Goal: Transaction & Acquisition: Purchase product/service

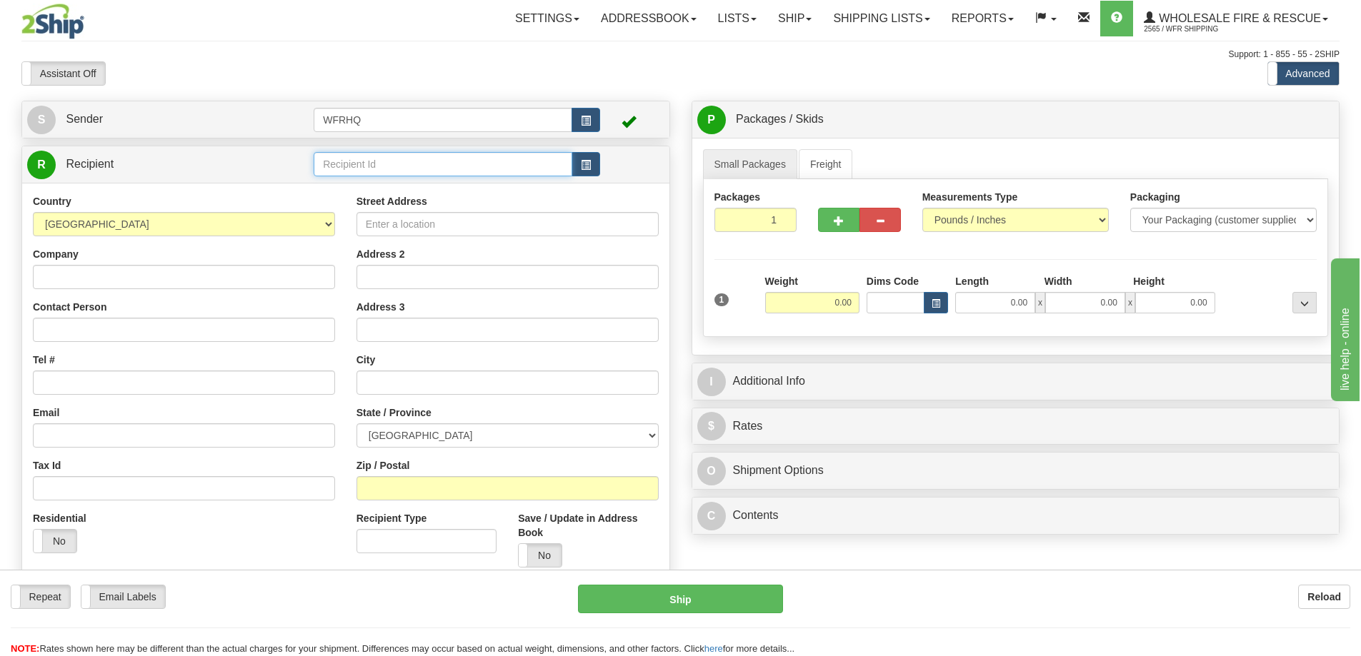
click at [481, 166] on input "text" at bounding box center [443, 164] width 259 height 24
click at [451, 159] on input "text" at bounding box center [443, 164] width 259 height 24
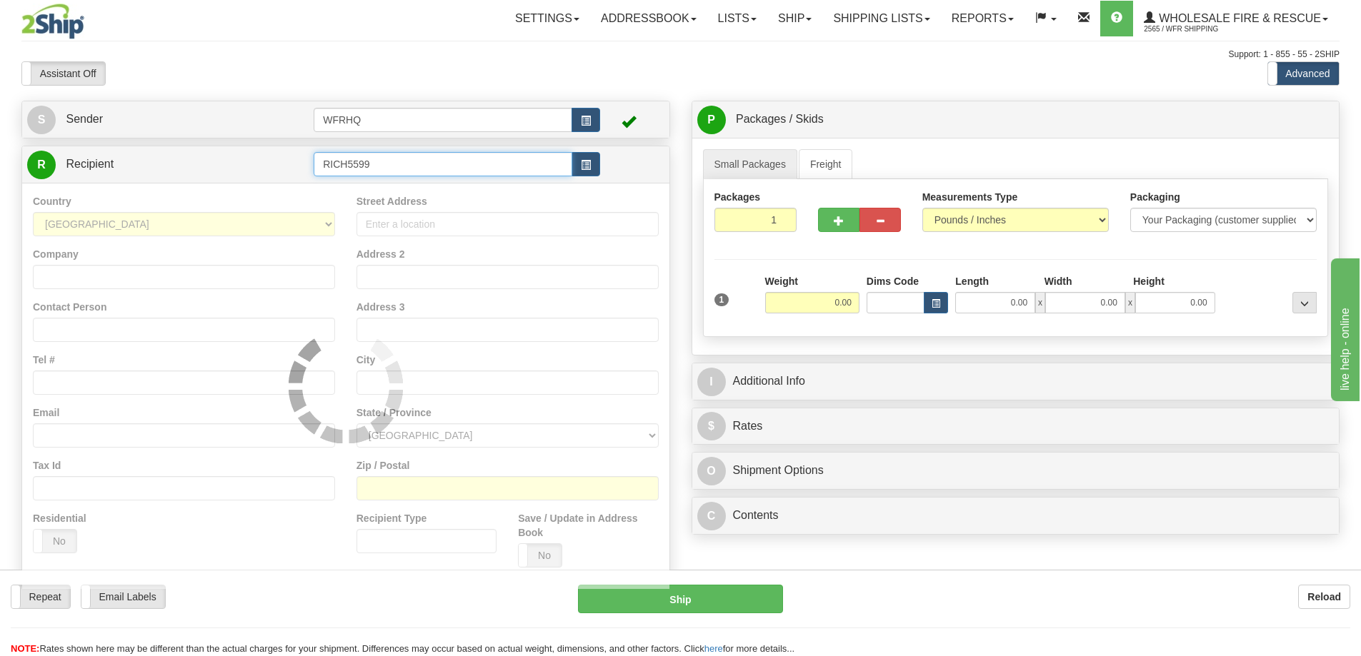
type input "RICH5599"
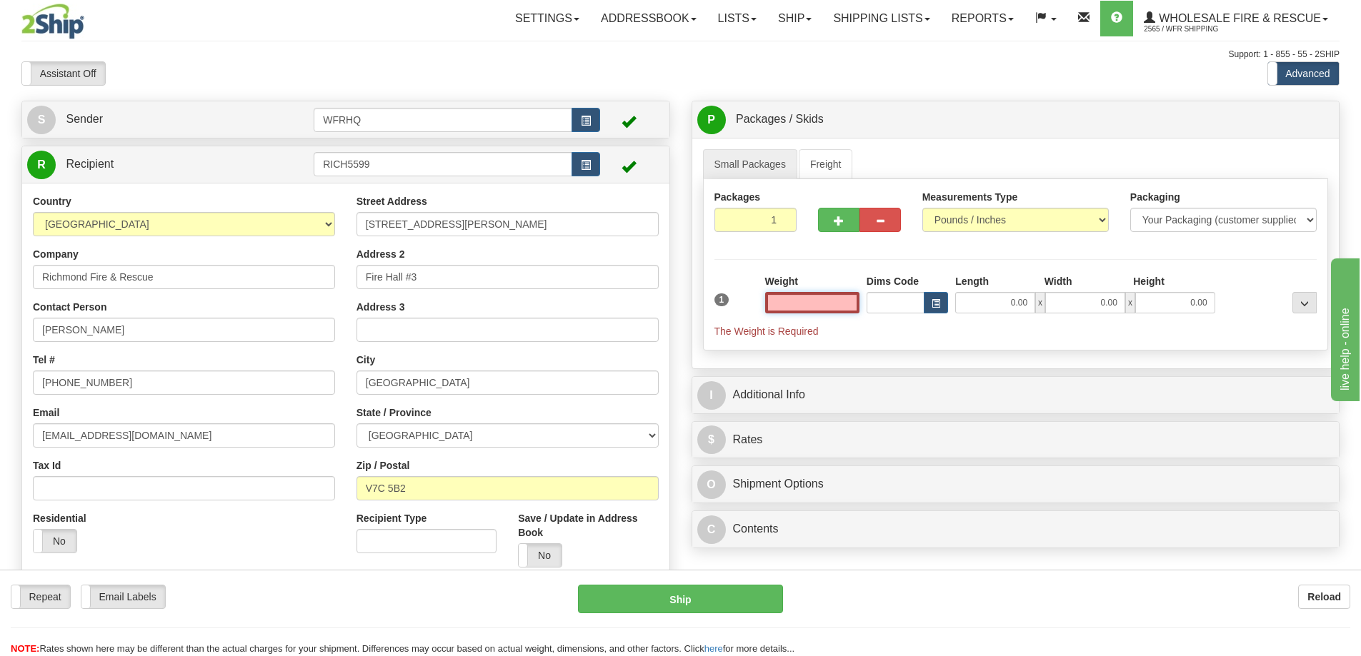
click at [834, 301] on input "text" at bounding box center [812, 302] width 94 height 21
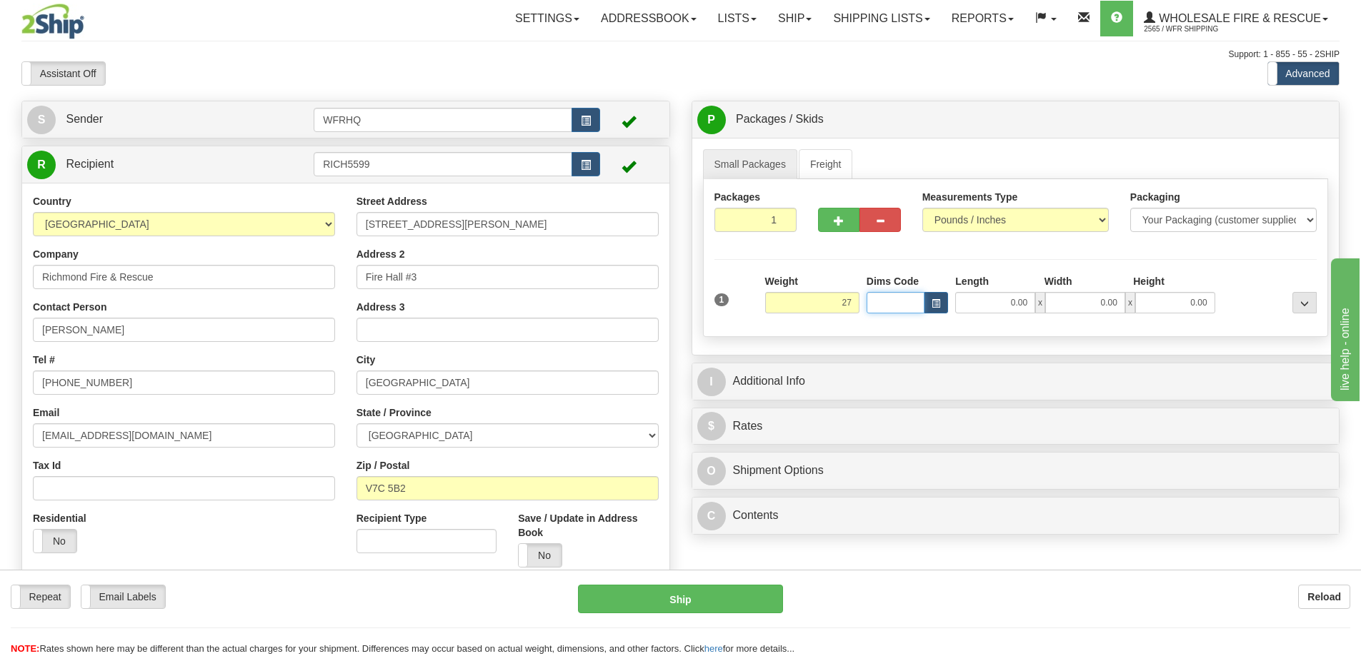
type input "27.00"
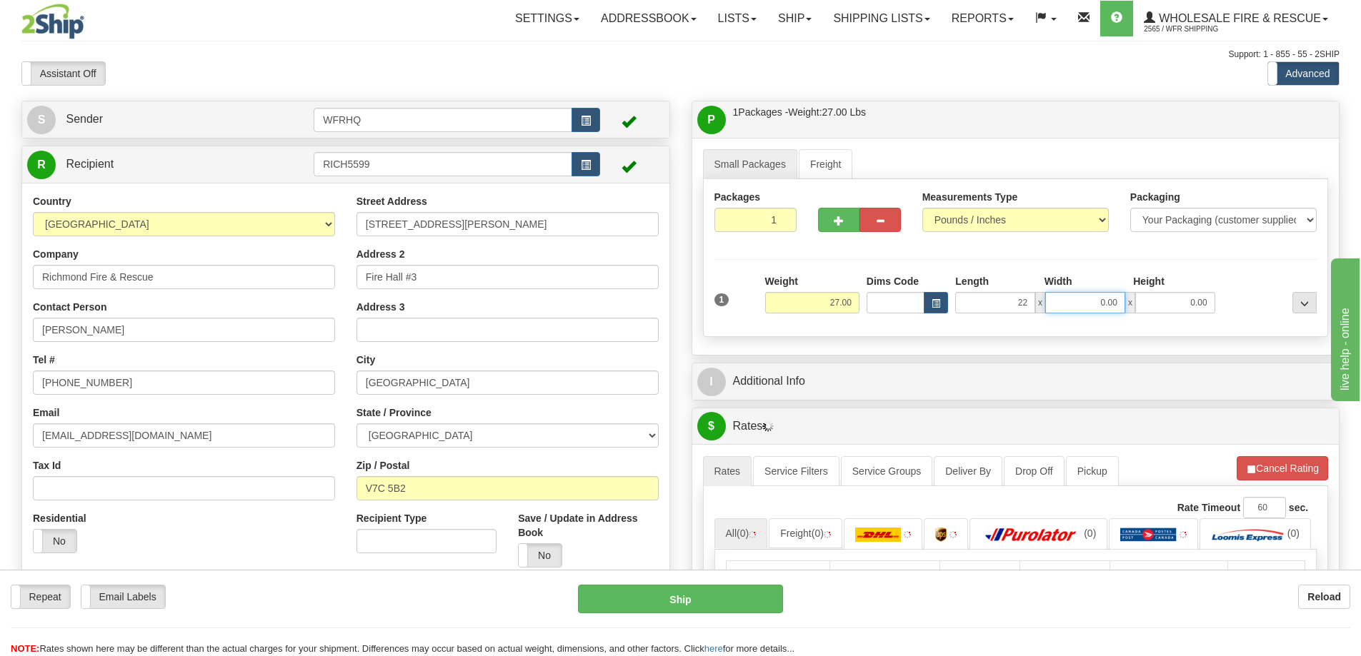
type input "22.00"
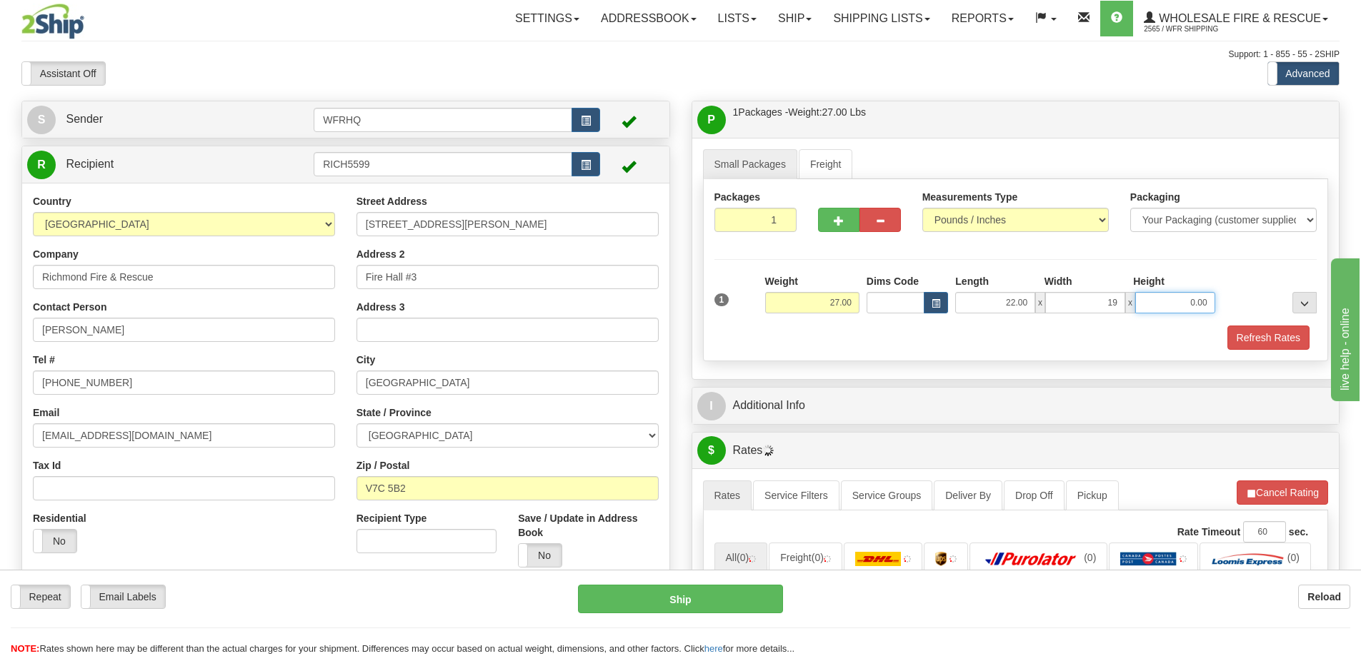
type input "19.00"
type input "16.00"
click at [849, 226] on button "button" at bounding box center [838, 220] width 41 height 24
radio input "true"
type input "2"
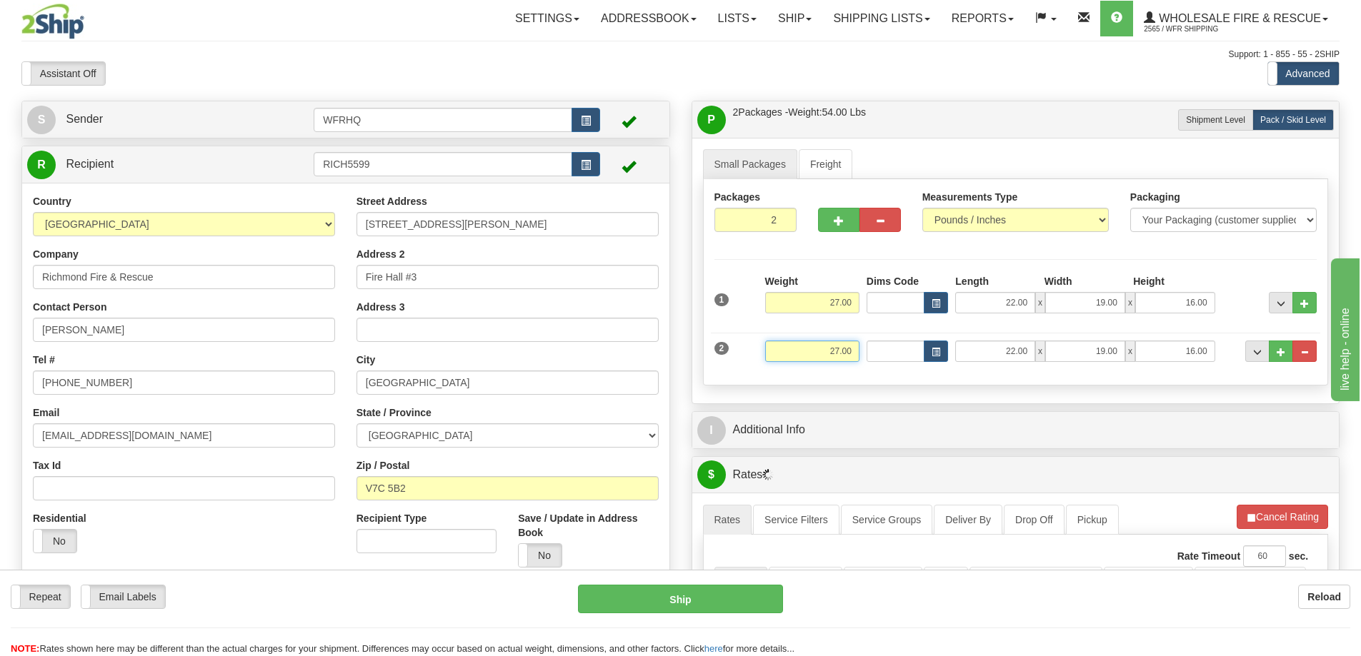
drag, startPoint x: 809, startPoint y: 349, endPoint x: 952, endPoint y: 355, distance: 143.7
click at [952, 355] on div "2 Weight 27.00 Dims Code Length Width Height" at bounding box center [1016, 350] width 610 height 48
type input "24.00"
type input "18.00"
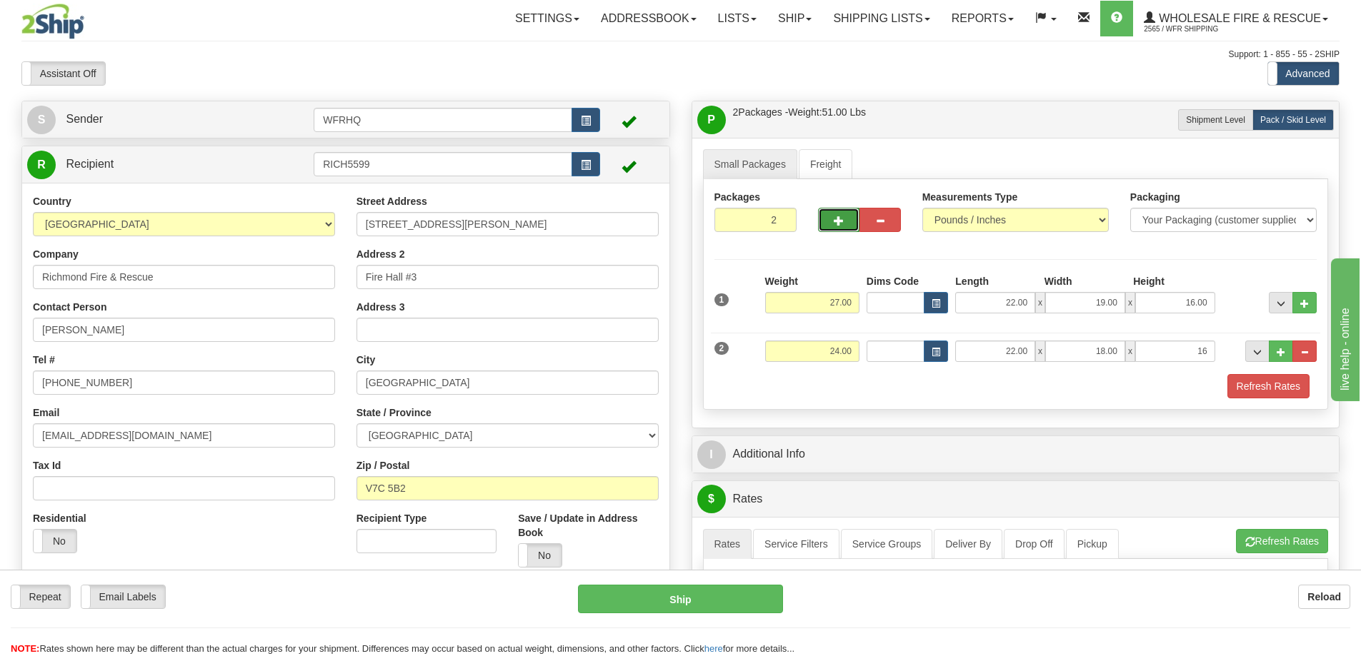
type input "16.00"
click at [840, 219] on span "button" at bounding box center [839, 220] width 10 height 9
type input "3"
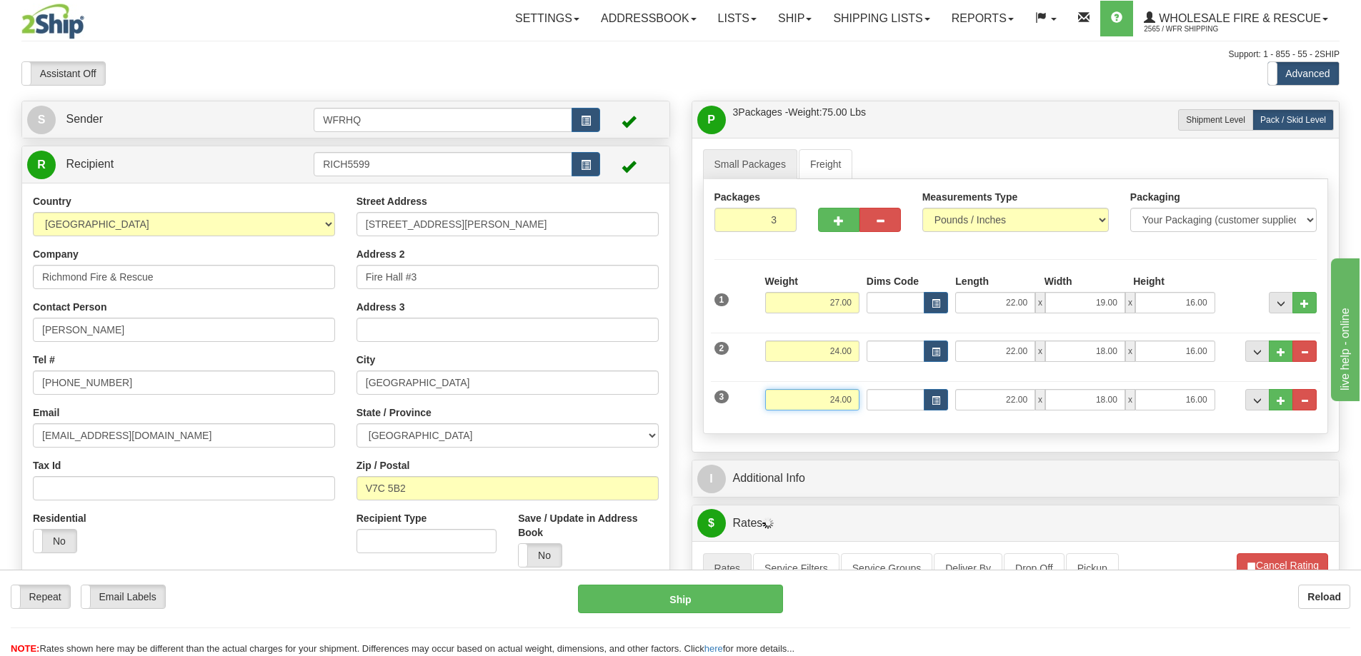
drag, startPoint x: 824, startPoint y: 401, endPoint x: 968, endPoint y: 409, distance: 144.5
click at [968, 409] on div "3 Weight 24.00 Dims Code Length Width Height" at bounding box center [1016, 398] width 610 height 48
type input "7.00"
type input "20.00"
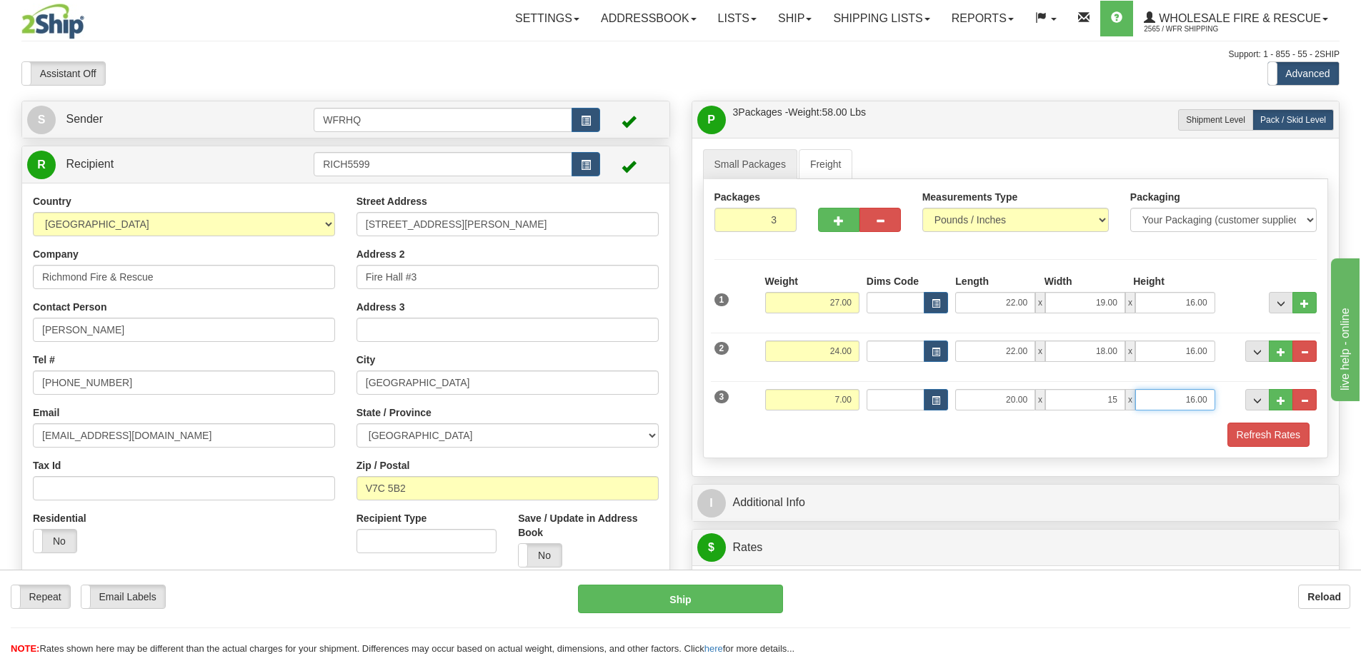
type input "15.00"
type input "6.00"
click at [1278, 436] on button "Refresh Rates" at bounding box center [1268, 435] width 82 height 24
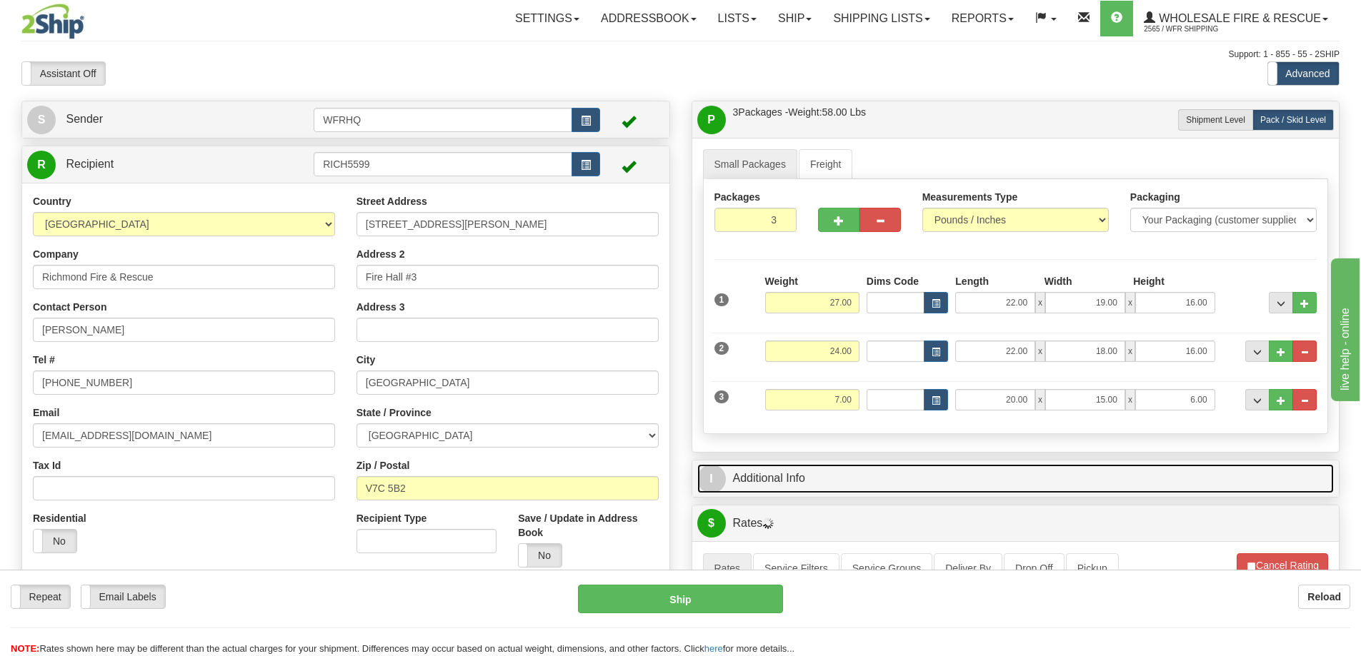
click at [834, 475] on link "I Additional Info" at bounding box center [1015, 478] width 637 height 29
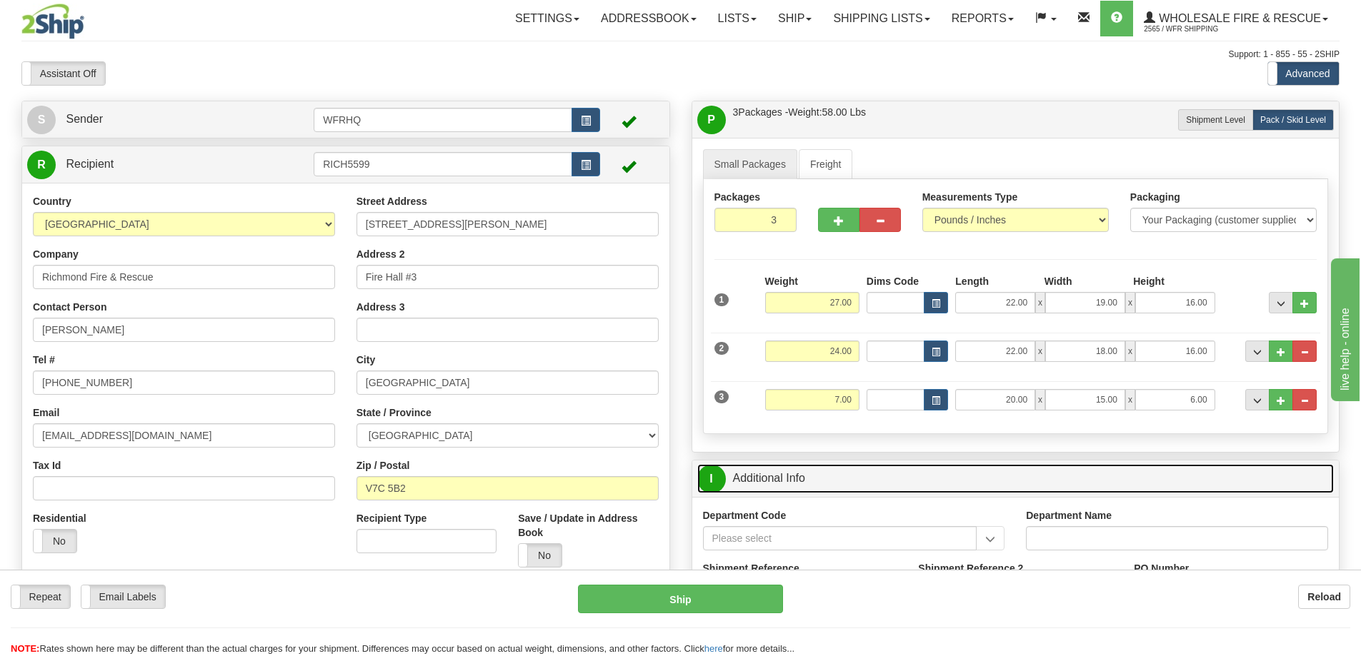
scroll to position [214, 0]
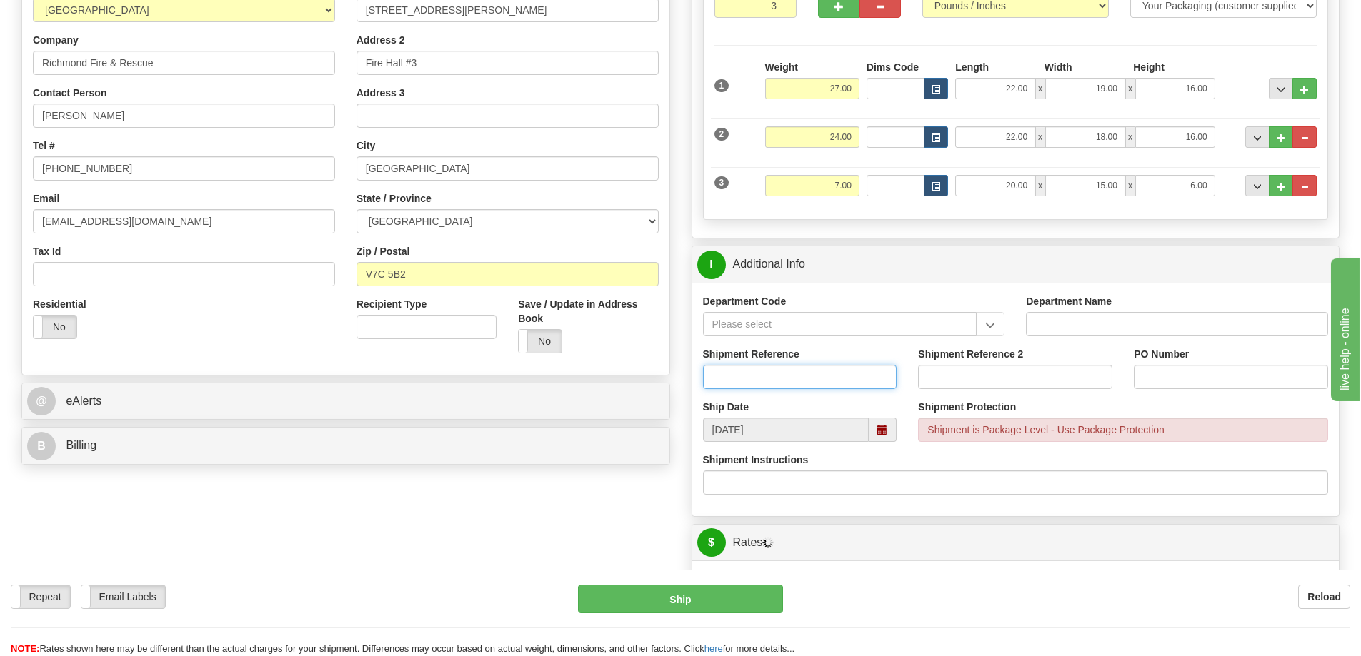
click at [741, 380] on input "Shipment Reference" at bounding box center [800, 377] width 194 height 24
type input "S45771-30212"
type input "Loaner"
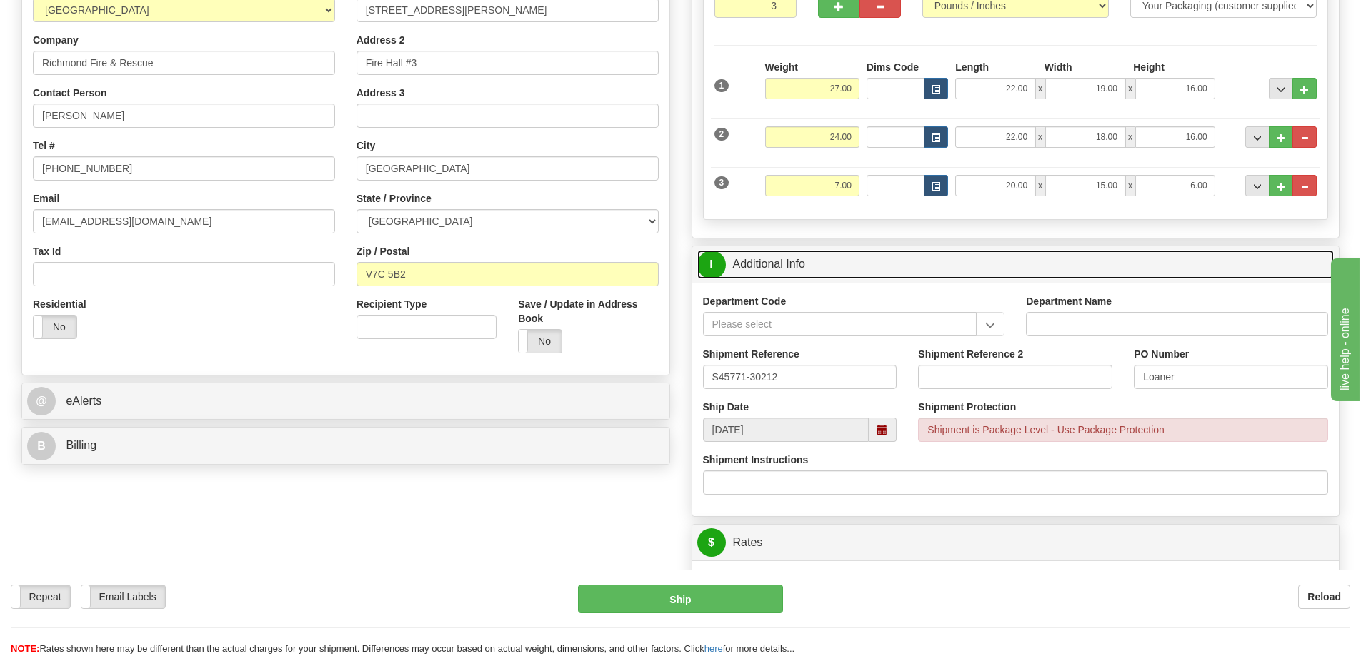
click at [968, 255] on link "I Additional Info" at bounding box center [1015, 264] width 637 height 29
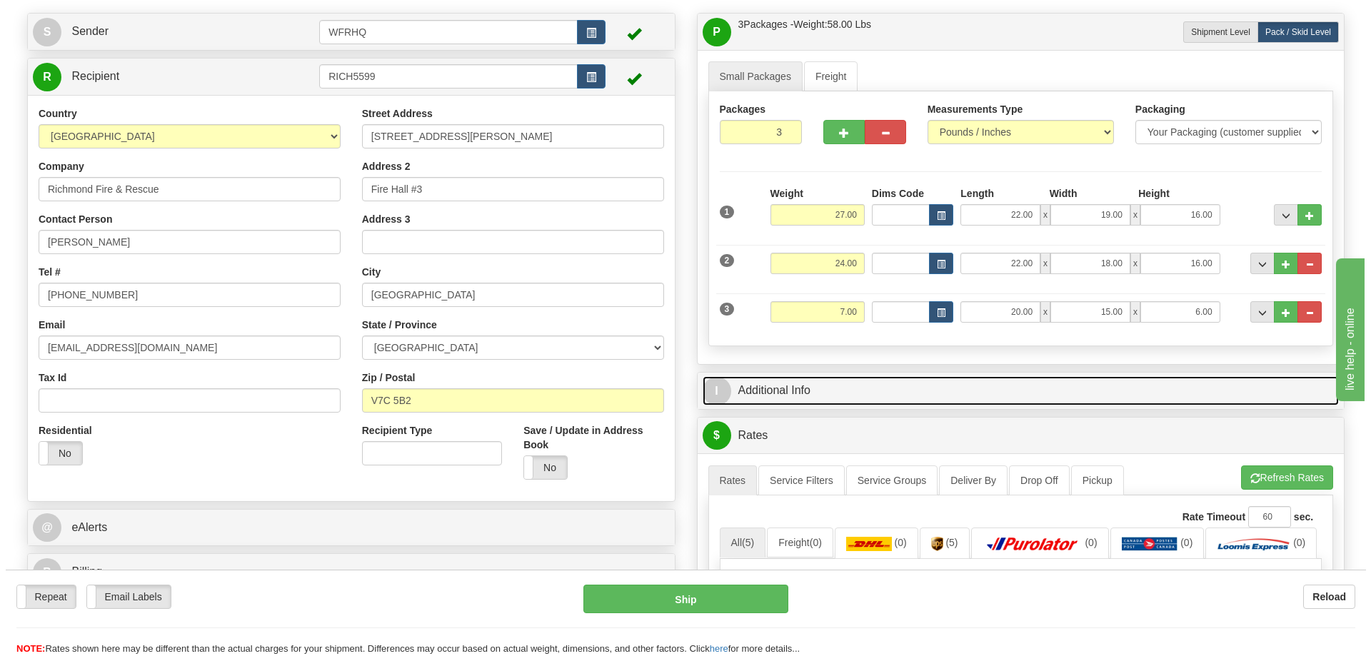
scroll to position [0, 0]
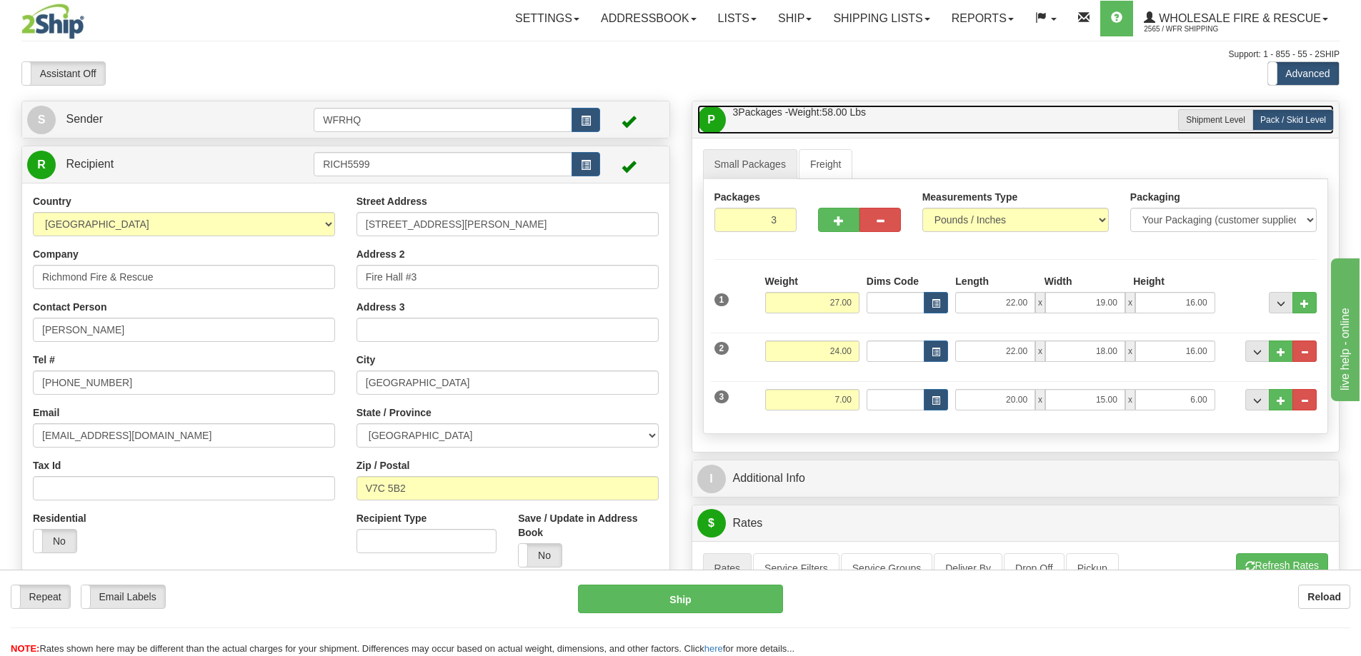
click at [1008, 115] on link "P Packages / Skids 3 Packages - Weight: 58.00 Lbs 1 Skids - Weight: 0.00 Lbs" at bounding box center [1015, 119] width 637 height 29
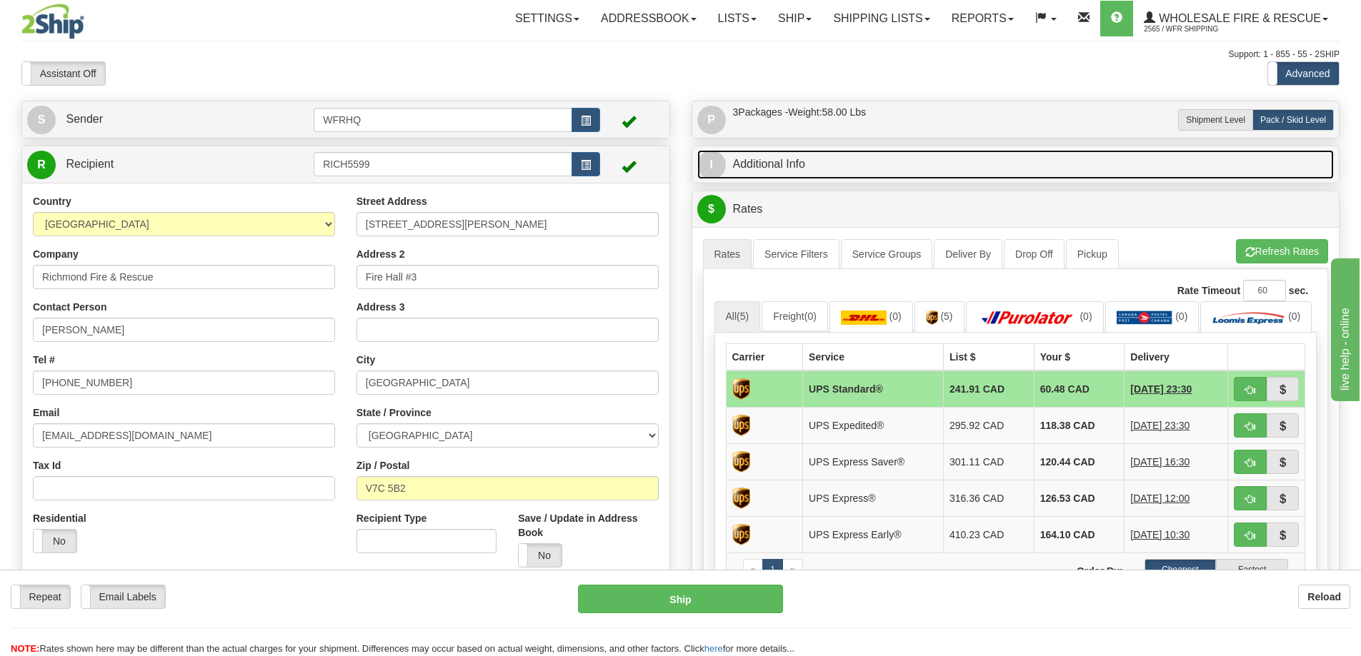
click at [807, 176] on link "I Additional Info" at bounding box center [1015, 164] width 637 height 29
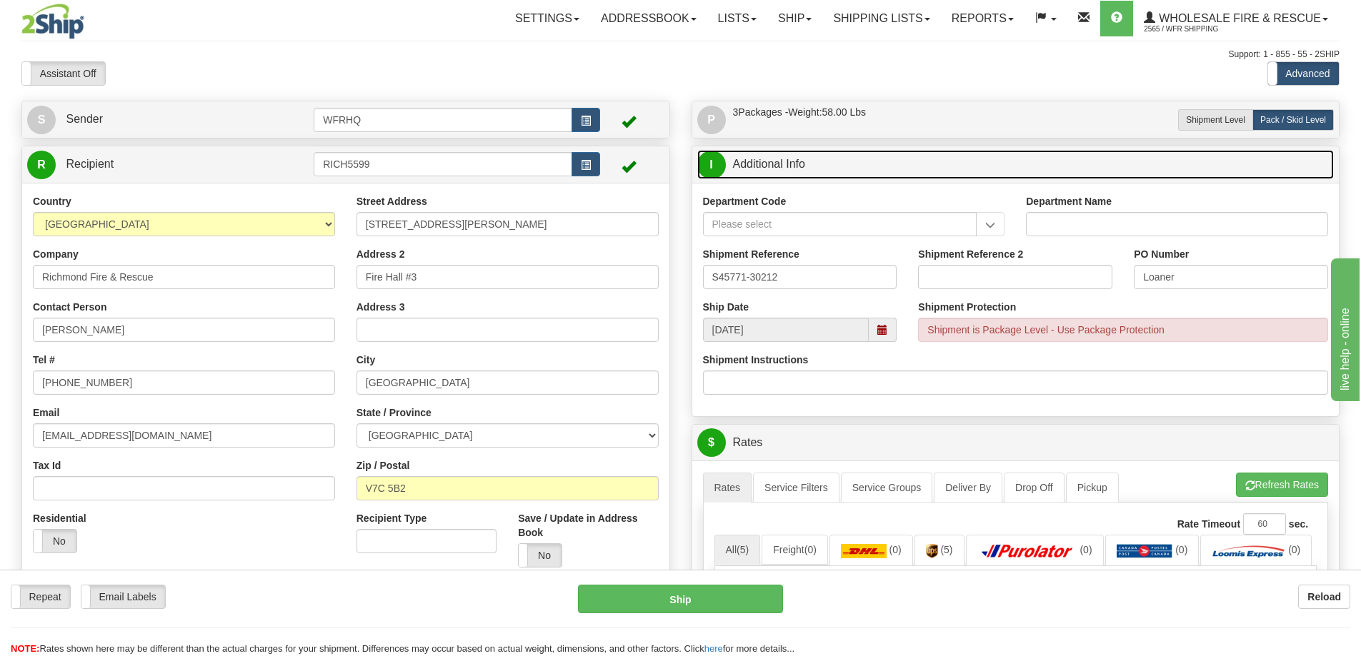
click at [894, 326] on span at bounding box center [883, 330] width 28 height 24
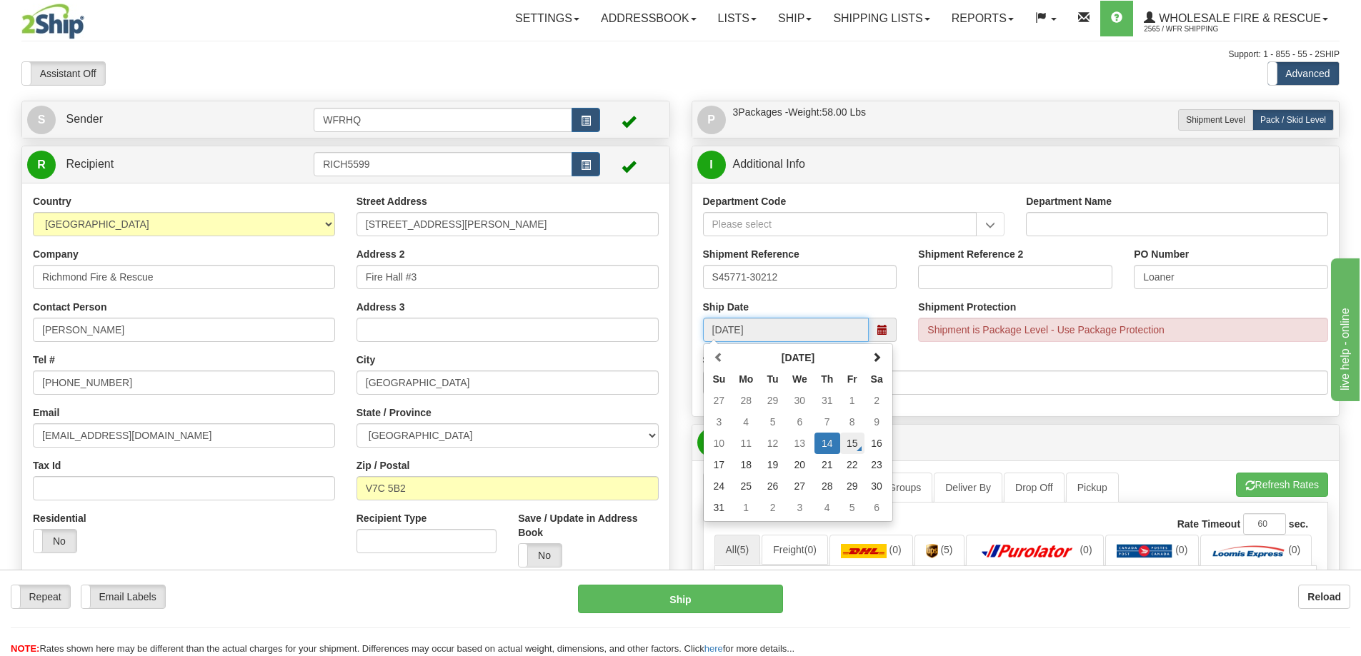
click at [850, 446] on td "15" at bounding box center [852, 443] width 24 height 21
type input "[DATE]"
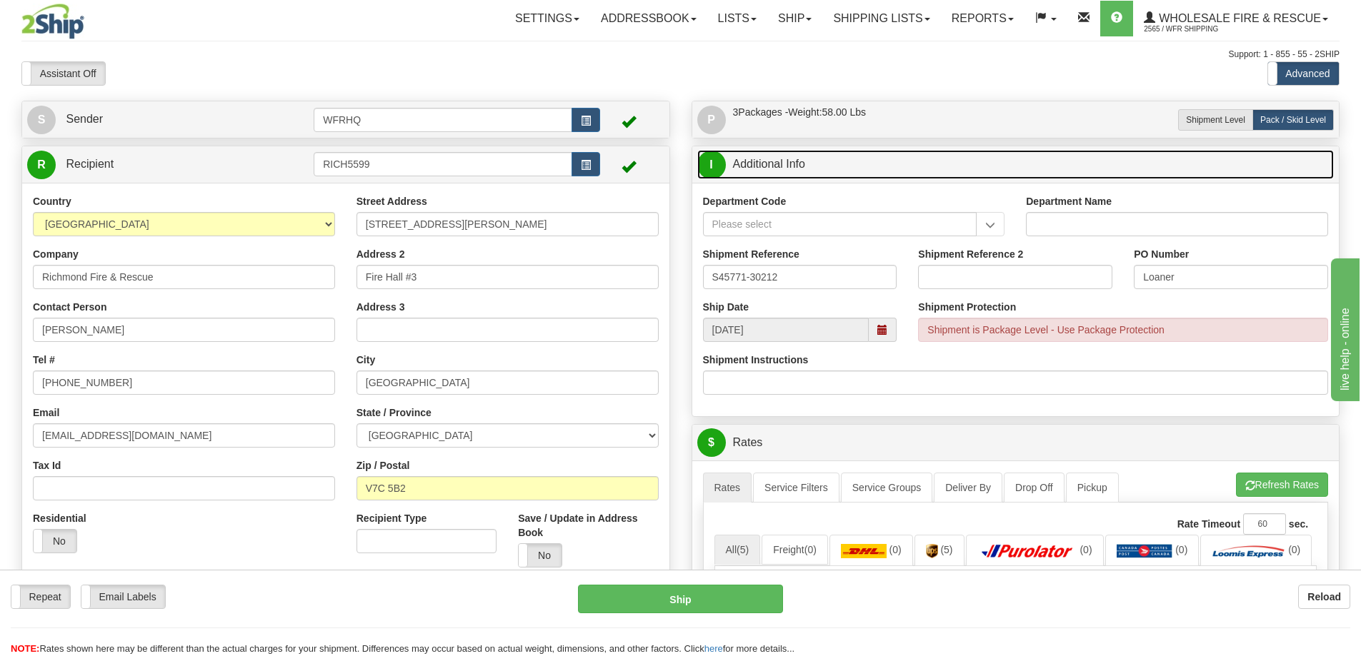
click at [901, 167] on link "I Additional Info" at bounding box center [1015, 164] width 637 height 29
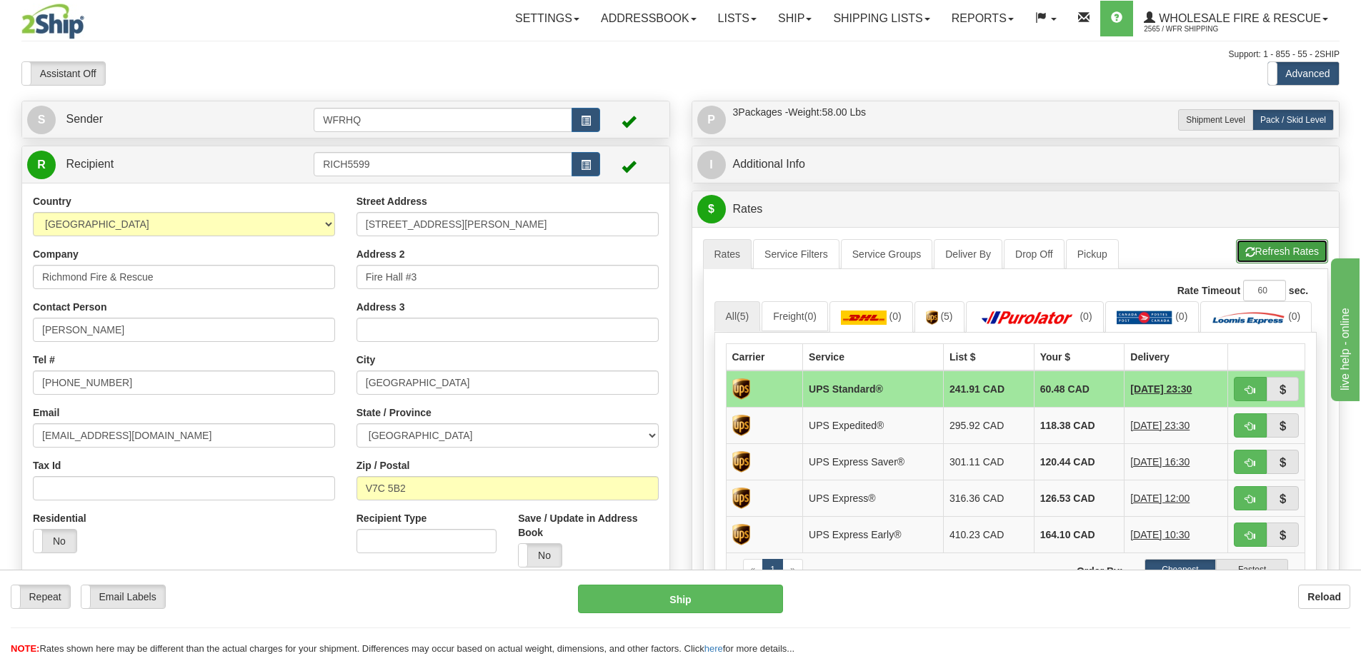
click at [1273, 253] on button "Refresh Rates" at bounding box center [1282, 251] width 92 height 24
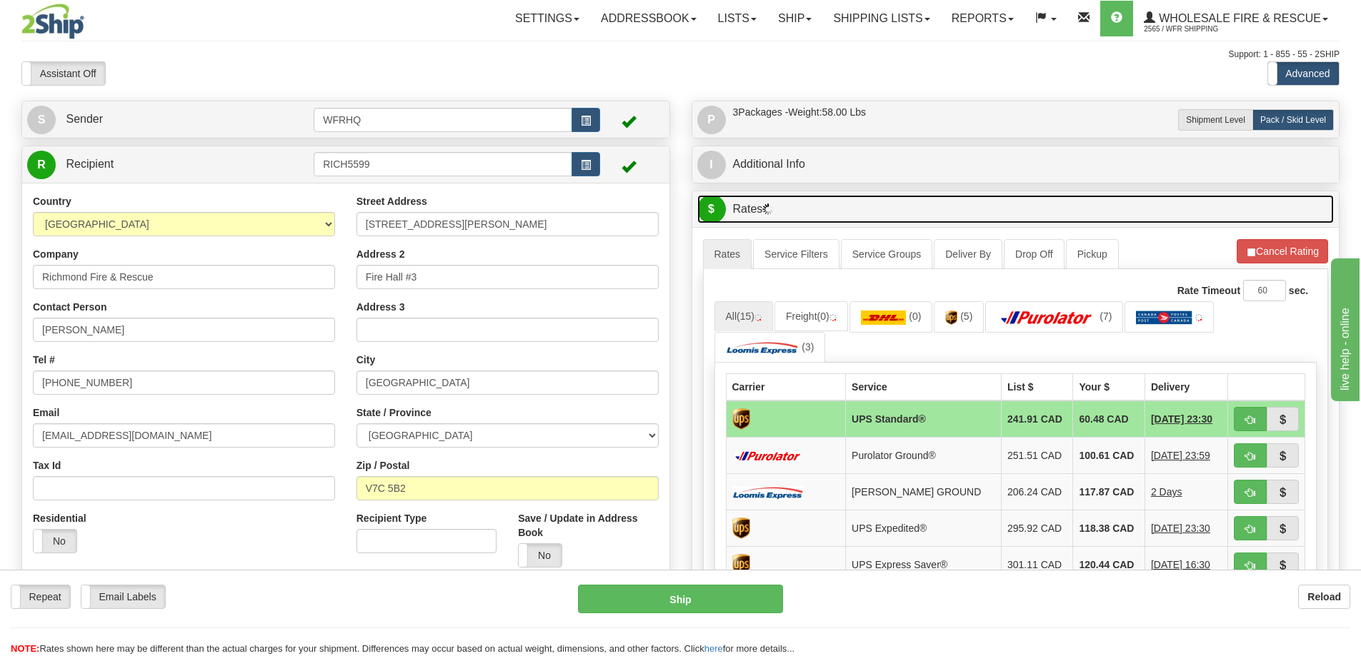
drag, startPoint x: 1240, startPoint y: 226, endPoint x: 1030, endPoint y: 202, distance: 211.3
click at [1030, 202] on link "$ Rates" at bounding box center [1015, 209] width 637 height 29
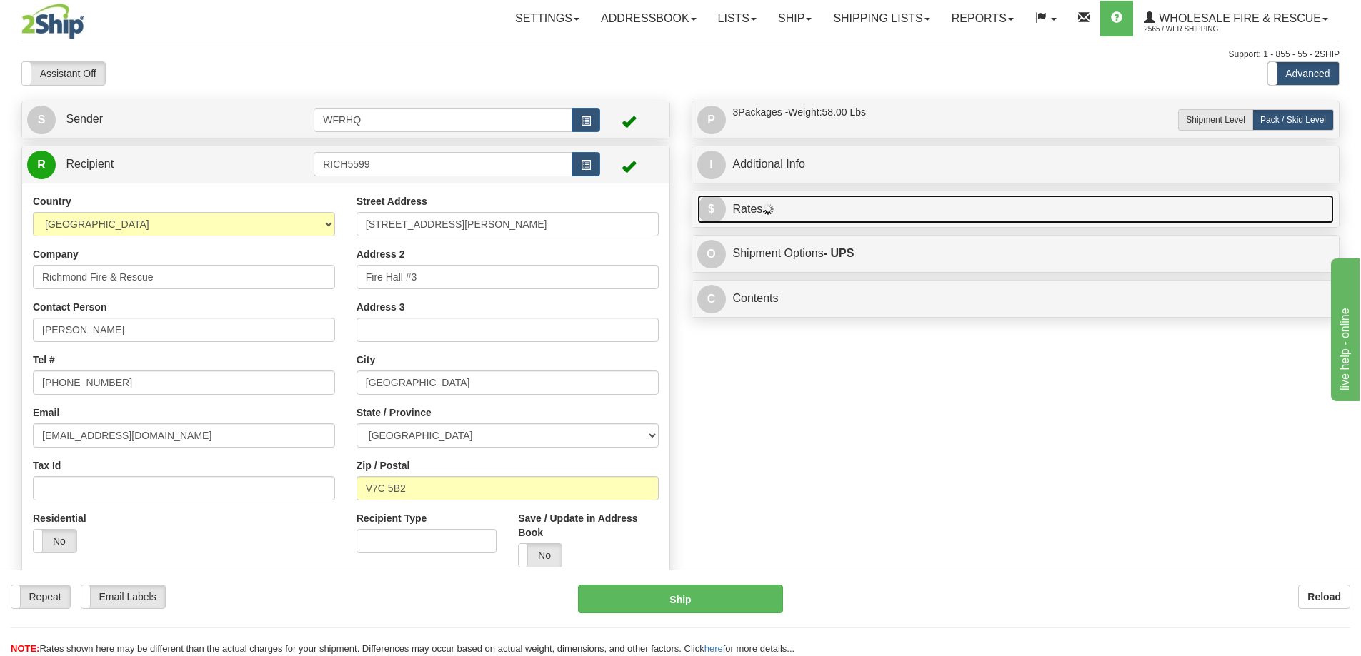
click at [1030, 202] on link "$ Rates" at bounding box center [1015, 209] width 637 height 29
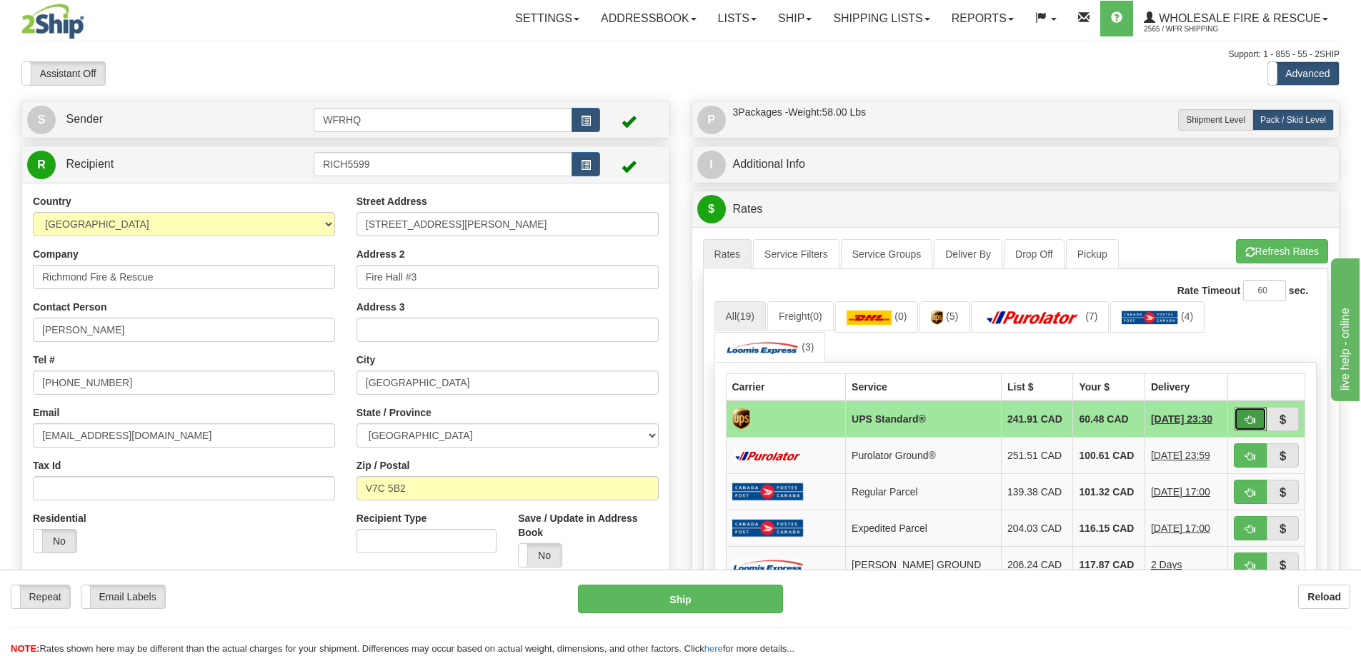
click at [1250, 423] on span "button" at bounding box center [1250, 420] width 10 height 9
type input "11"
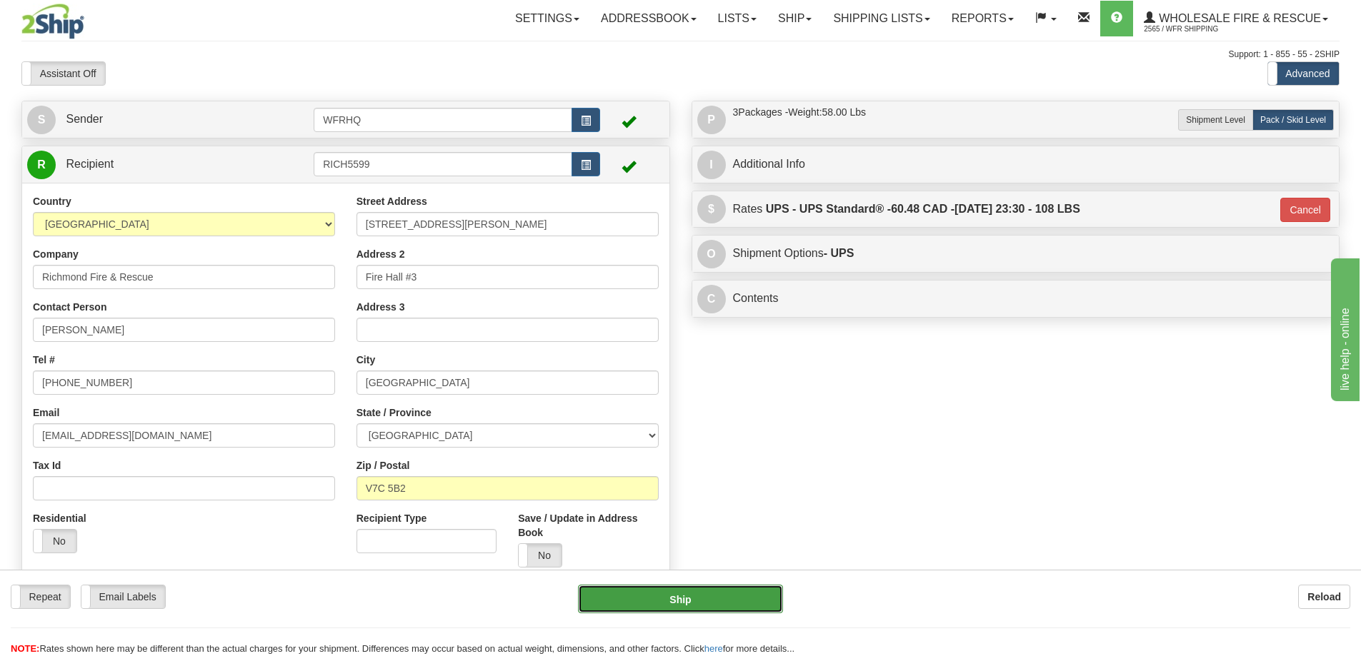
click at [694, 597] on button "Ship" at bounding box center [680, 599] width 205 height 29
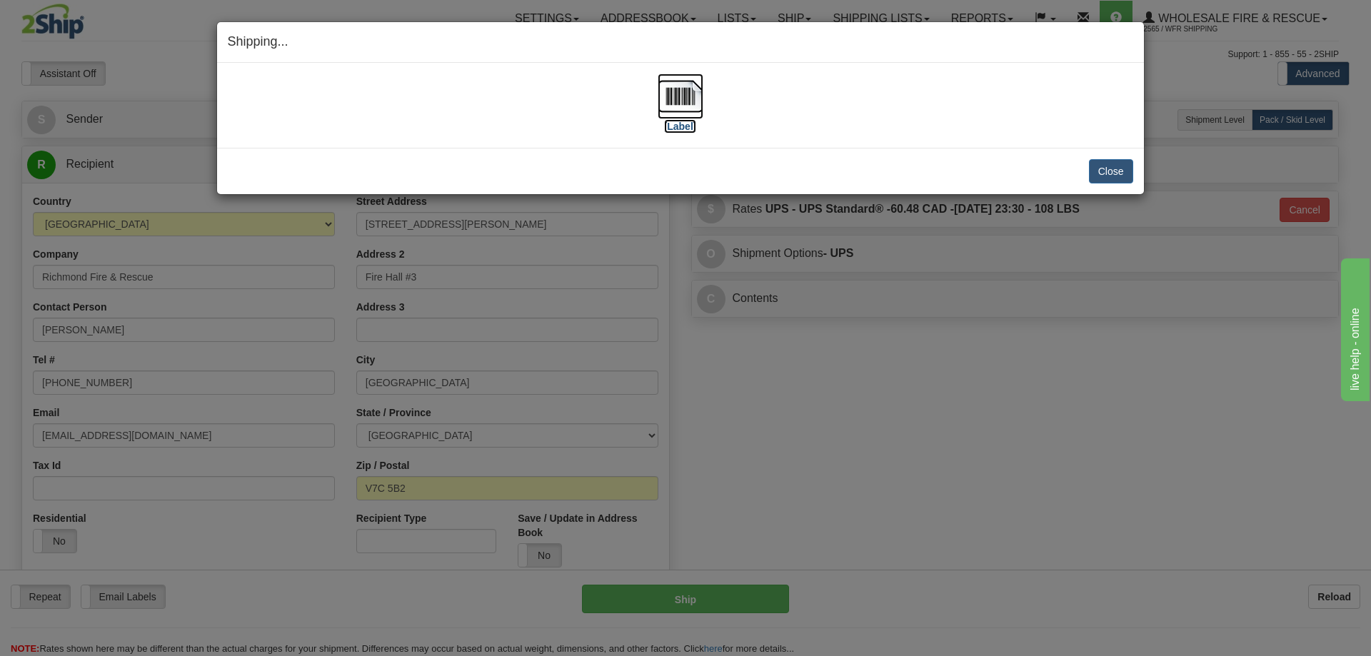
click at [682, 99] on img at bounding box center [681, 97] width 46 height 46
